Goal: Navigation & Orientation: Find specific page/section

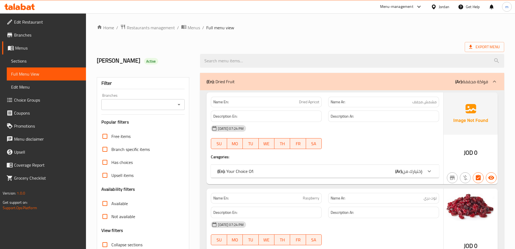
click at [451, 8] on div "Jordan" at bounding box center [440, 6] width 27 height 13
click at [443, 8] on div "Jordan" at bounding box center [444, 7] width 11 height 6
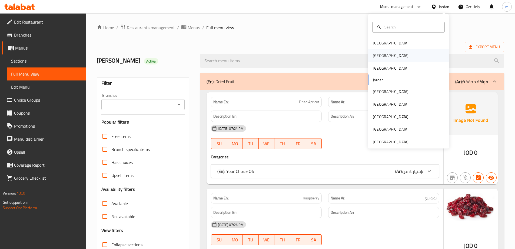
click at [392, 55] on div "[GEOGRAPHIC_DATA]" at bounding box center [408, 55] width 81 height 12
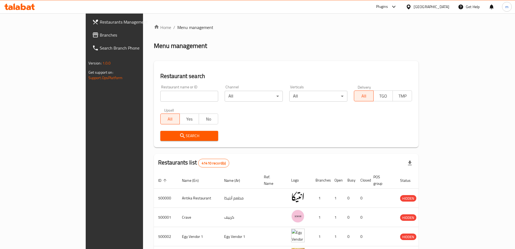
click at [388, 8] on div "Plugins" at bounding box center [382, 7] width 12 height 6
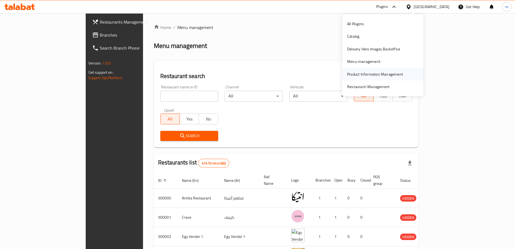
click at [373, 73] on div "Product Information Management" at bounding box center [375, 74] width 56 height 6
